Goal: Transaction & Acquisition: Purchase product/service

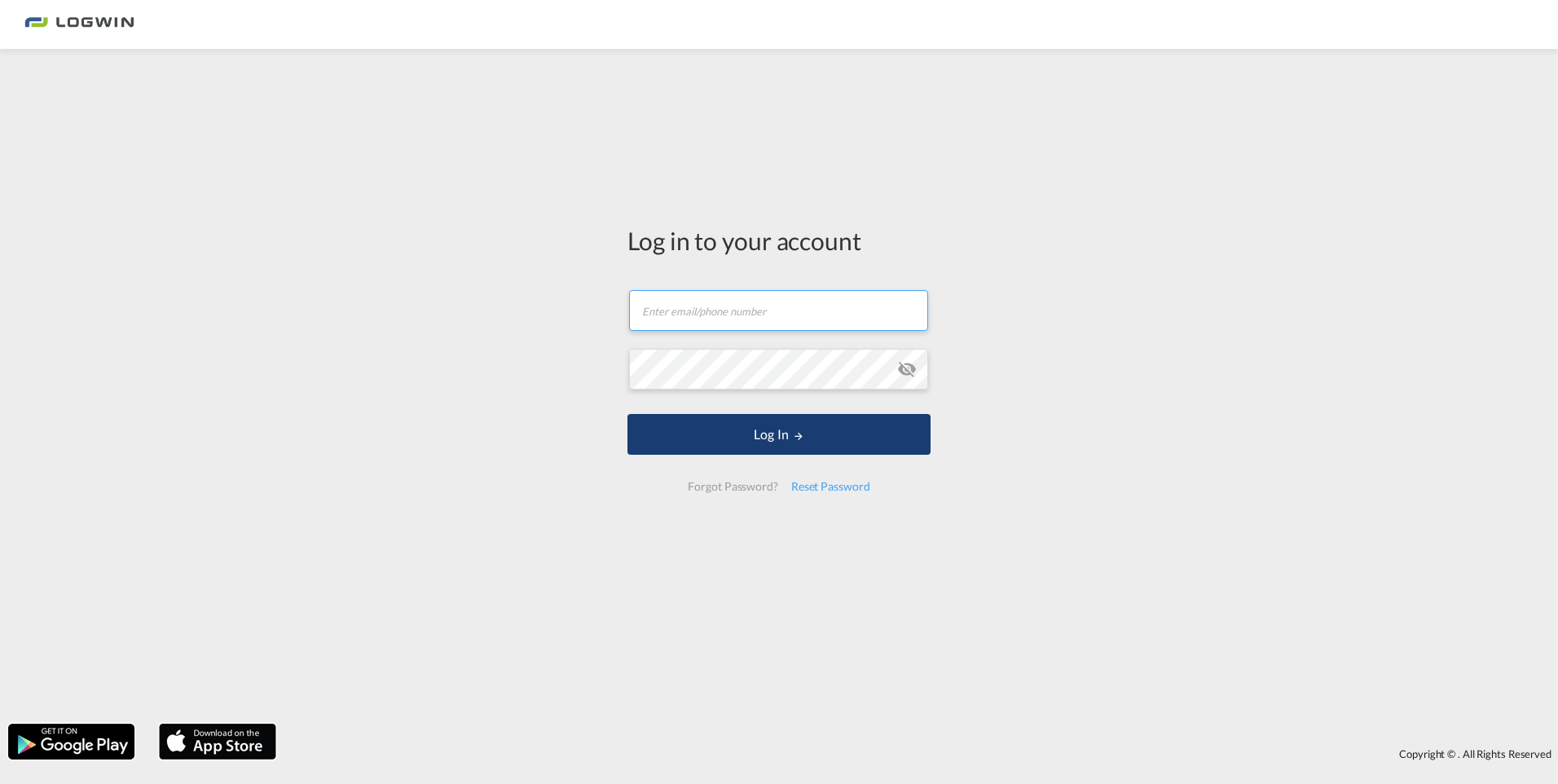
type input "[PERSON_NAME][EMAIL_ADDRESS][DOMAIN_NAME]"
click at [798, 452] on button "Log In" at bounding box center [779, 434] width 303 height 41
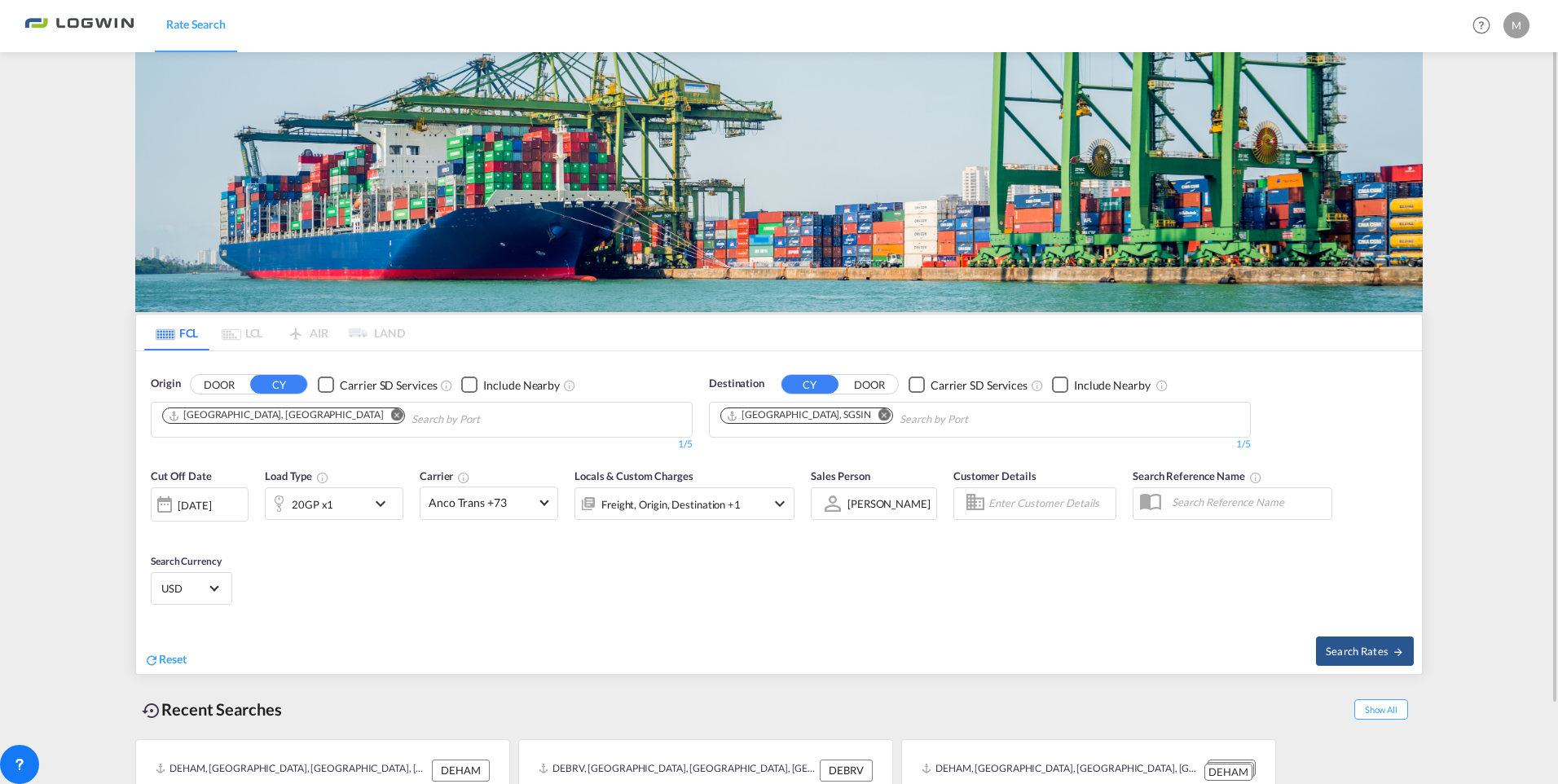
click at [879, 417] on md-icon "Remove" at bounding box center [885, 415] width 12 height 12
click at [788, 416] on input "Chips input." at bounding box center [798, 419] width 155 height 26
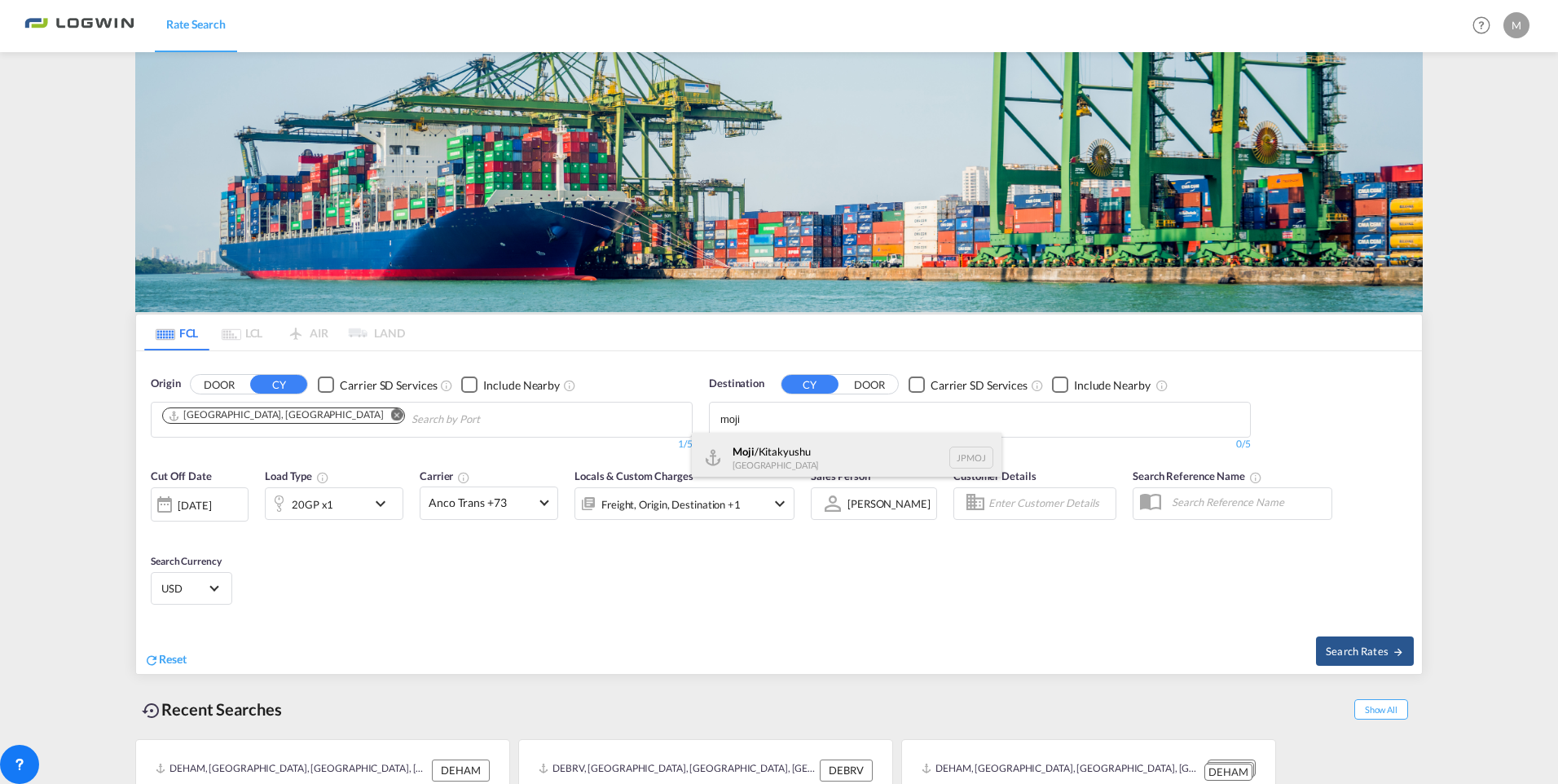
type input "moji"
click at [798, 449] on div "Moji /Kitakyushu [GEOGRAPHIC_DATA] JPMOJ" at bounding box center [847, 457] width 310 height 49
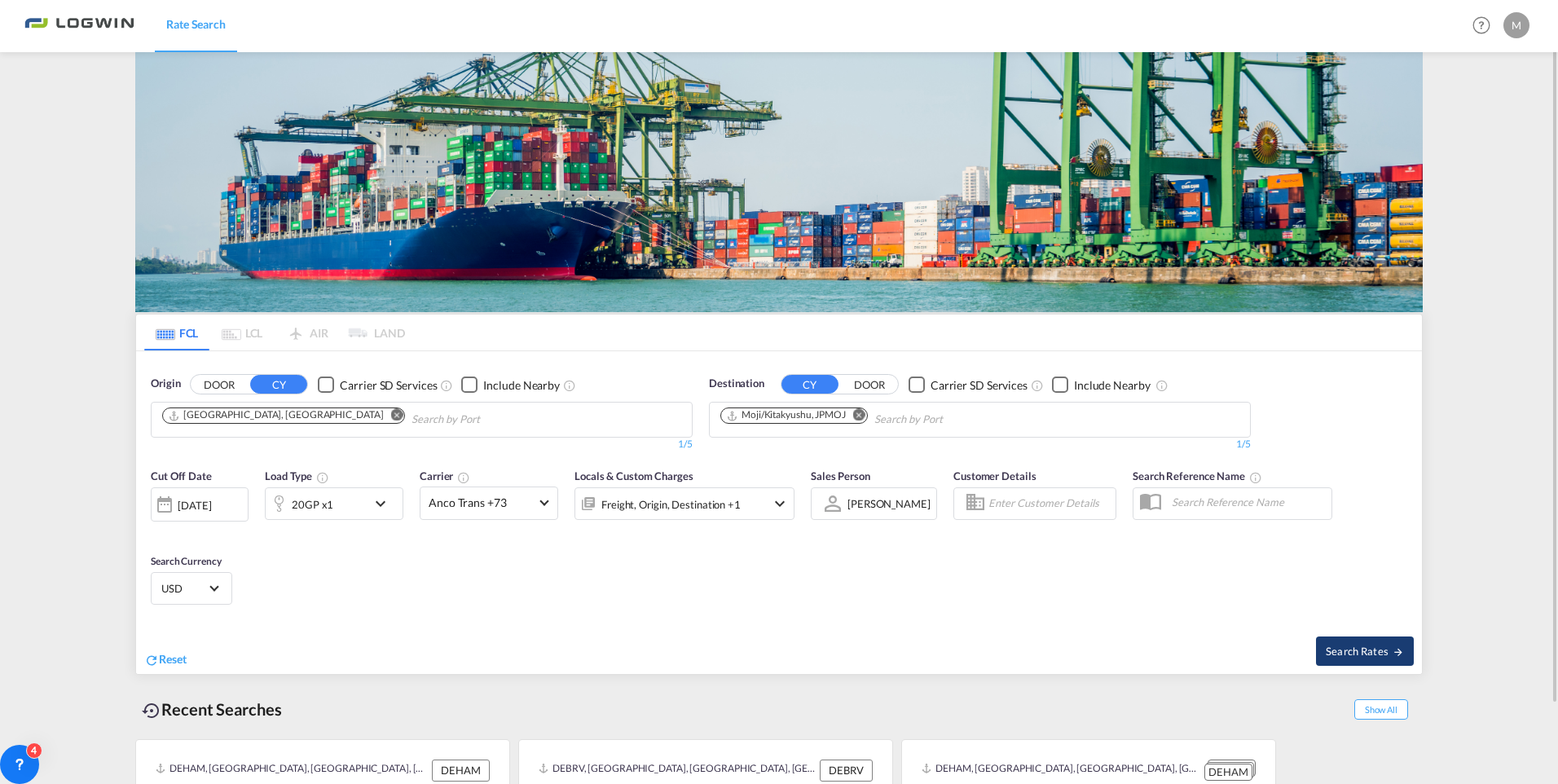
click at [1378, 663] on button "Search Rates" at bounding box center [1365, 651] width 98 height 30
type input "DEHAM to JPMOJ / [DATE]"
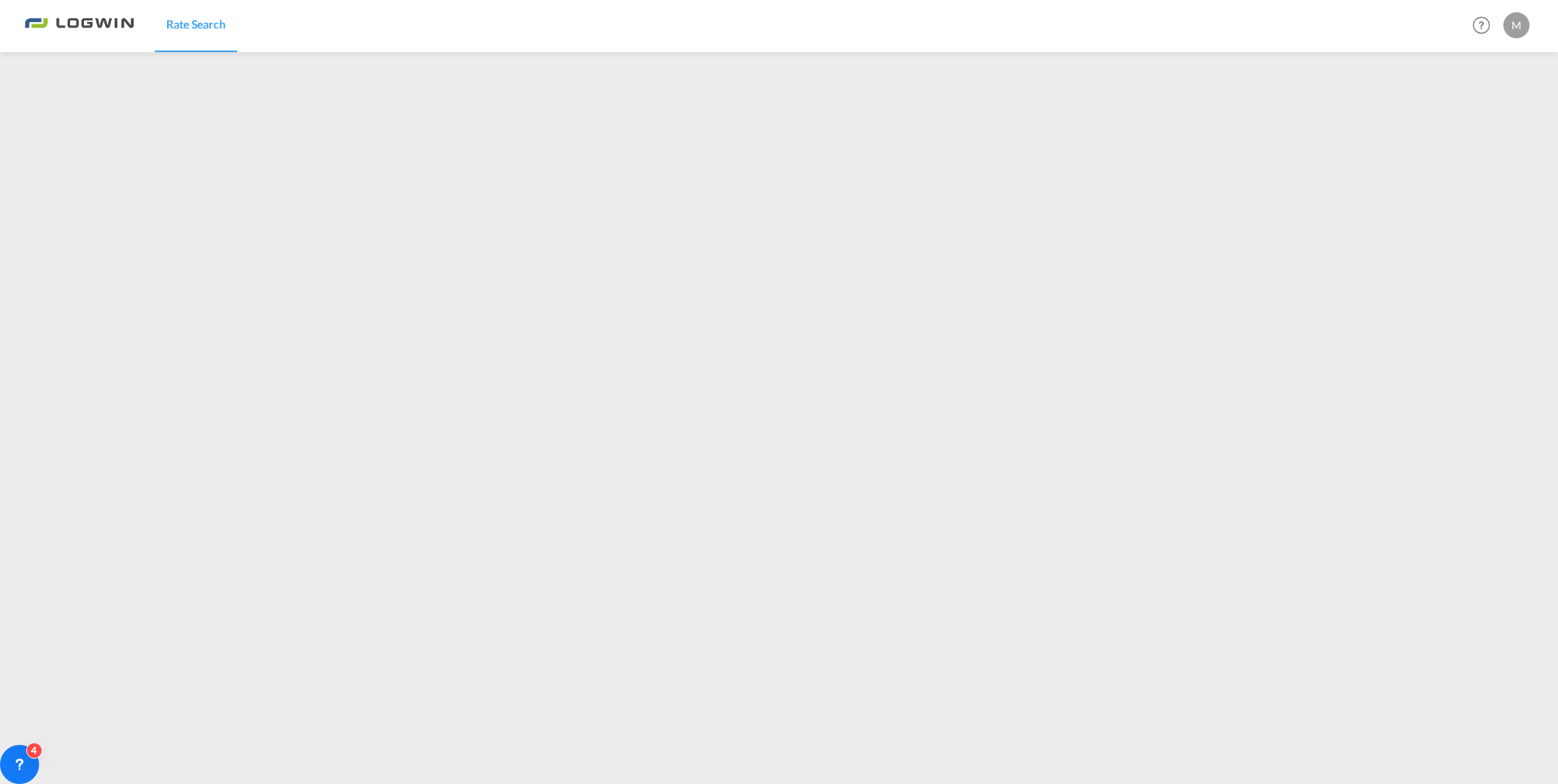
drag, startPoint x: 1305, startPoint y: 40, endPoint x: 1313, endPoint y: 39, distance: 8.1
click at [1305, 40] on div "Rate Search Help Resources Product Release M My Profile Logout" at bounding box center [779, 25] width 1510 height 51
